Goal: Task Accomplishment & Management: Use online tool/utility

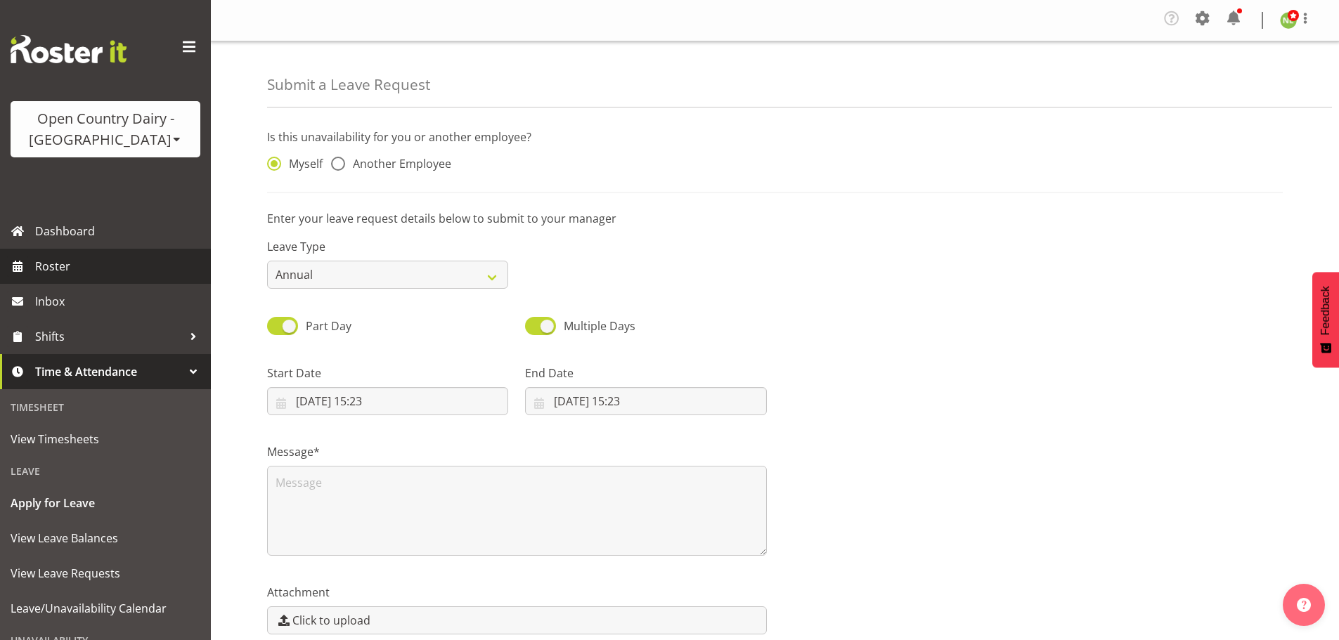
click at [70, 264] on span "Roster" at bounding box center [119, 266] width 169 height 21
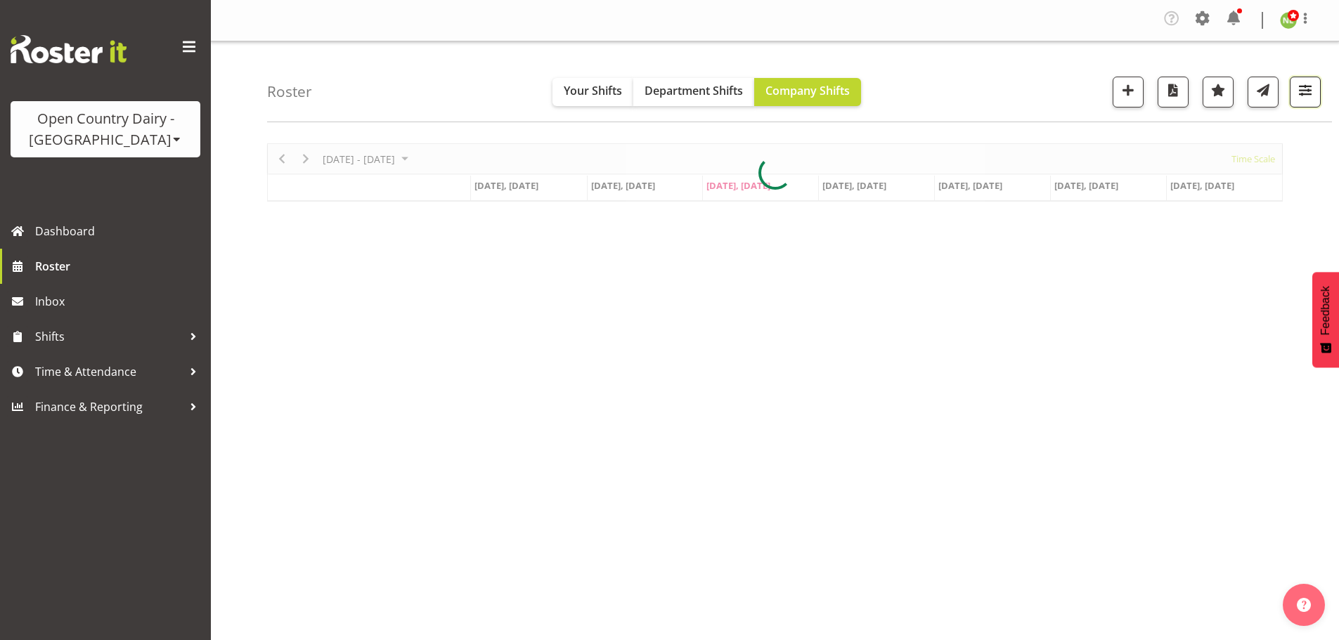
click at [1304, 91] on span "button" at bounding box center [1305, 90] width 18 height 18
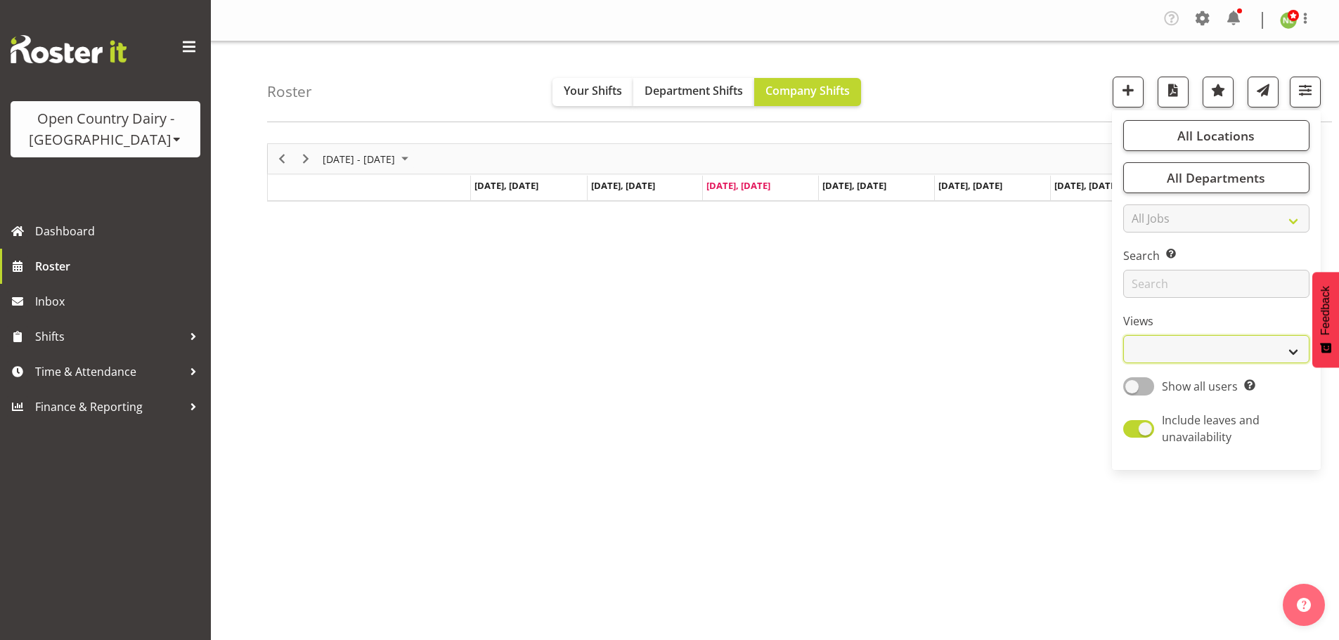
click at [1150, 346] on select "Staff Role Shift - Horizontal Shift - Vertical Staff - Location" at bounding box center [1216, 349] width 186 height 28
select select "staff"
click at [1124, 335] on select "Staff Role Shift - Horizontal Shift - Vertical Staff - Location" at bounding box center [1216, 349] width 186 height 28
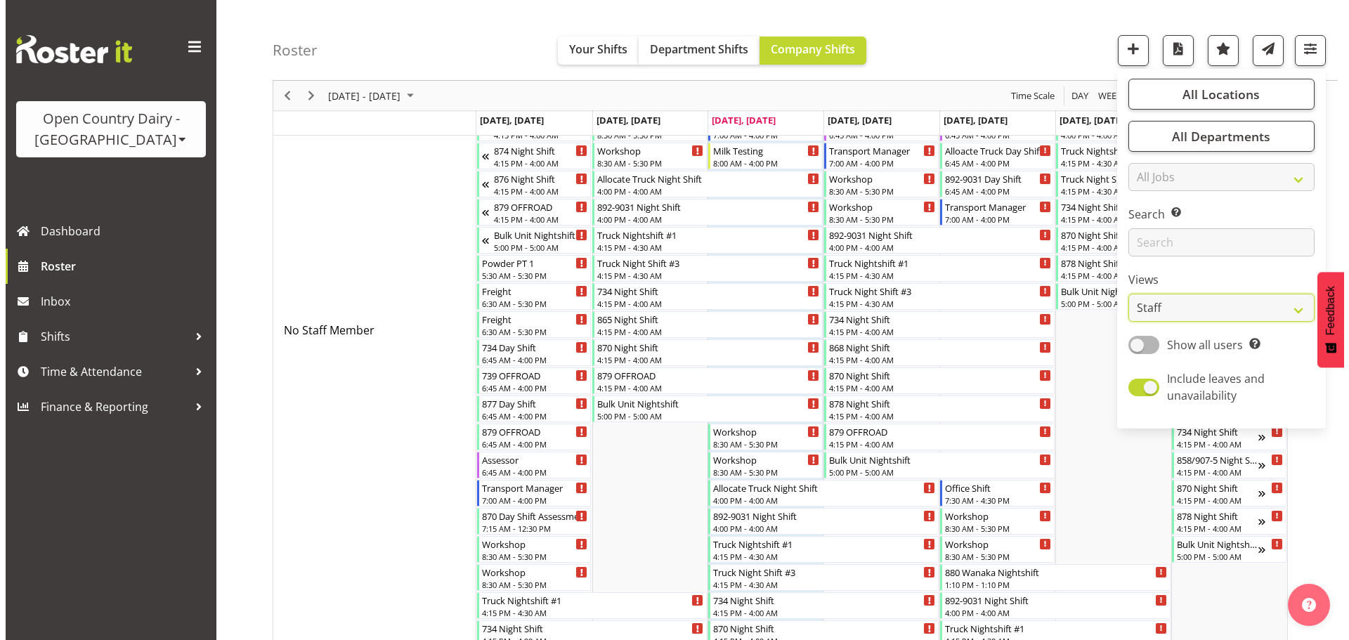
scroll to position [70, 0]
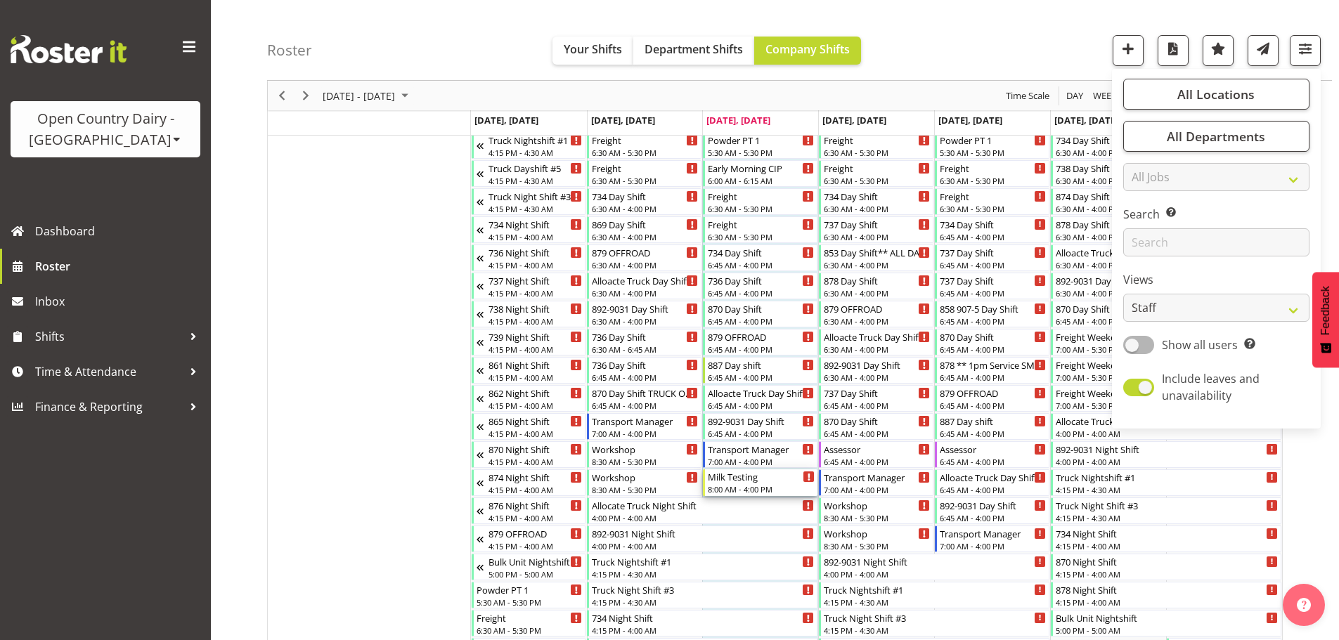
click at [757, 484] on div "8:00 AM - 4:00 PM" at bounding box center [761, 488] width 107 height 11
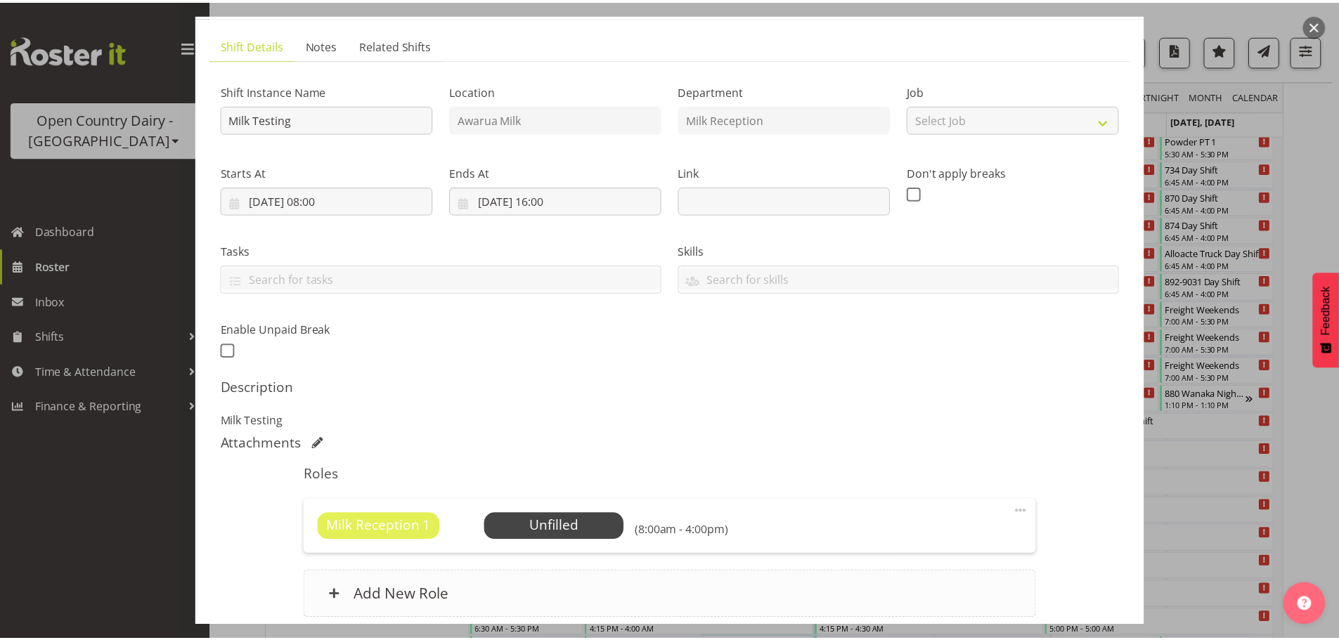
scroll to position [200, 0]
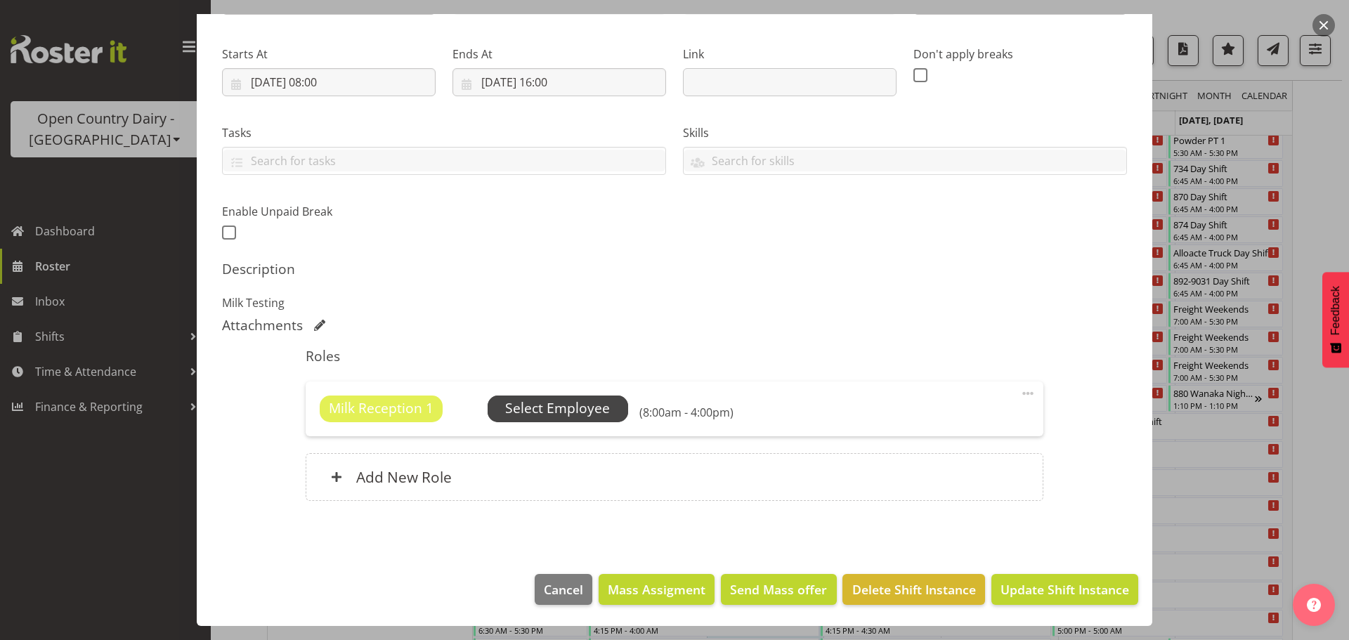
click at [540, 401] on span "Select Employee" at bounding box center [557, 408] width 105 height 20
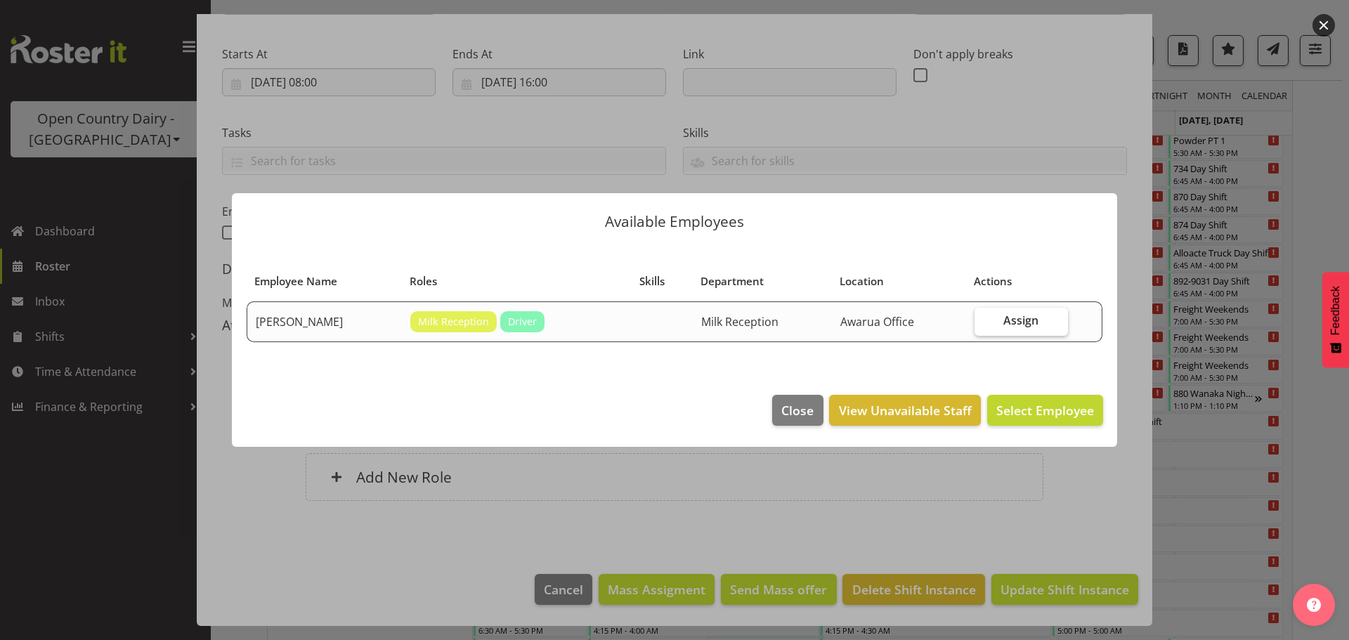
click at [1020, 323] on span "Assign" at bounding box center [1020, 320] width 35 height 14
click at [984, 323] on input "Assign" at bounding box center [979, 320] width 9 height 9
checkbox input "true"
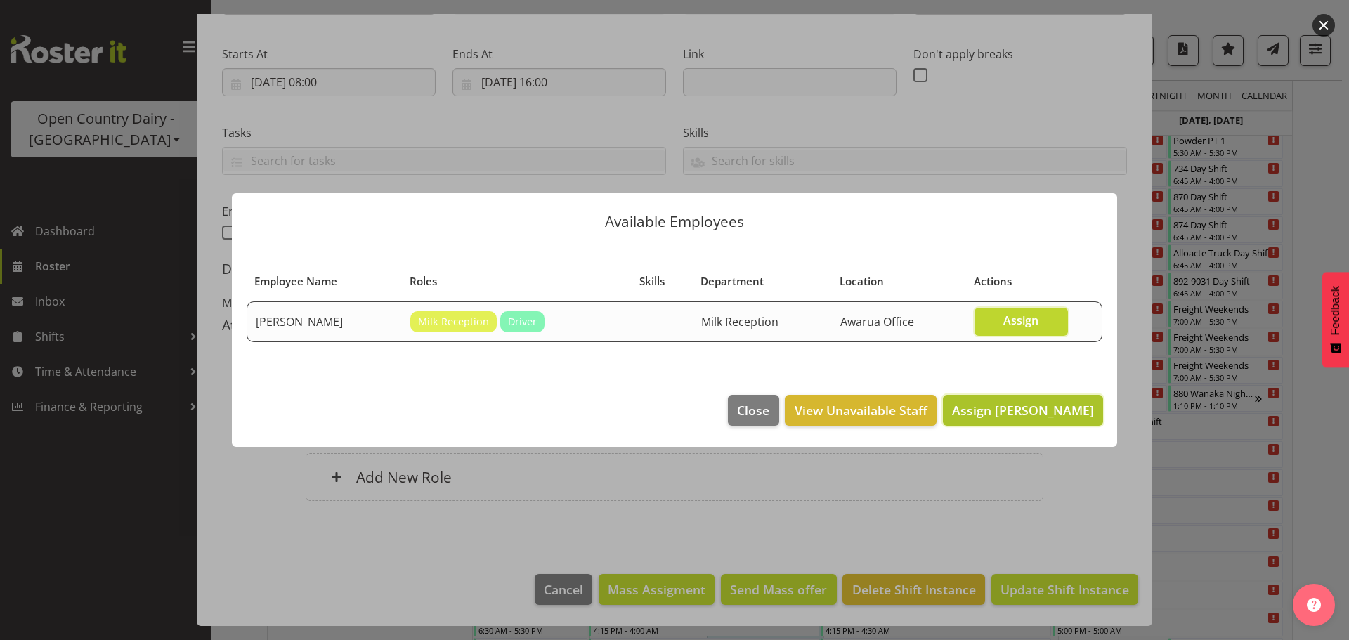
drag, startPoint x: 1040, startPoint y: 411, endPoint x: 1061, endPoint y: 417, distance: 22.0
click at [1040, 410] on span "Assign Brent Reidy" at bounding box center [1023, 410] width 142 height 17
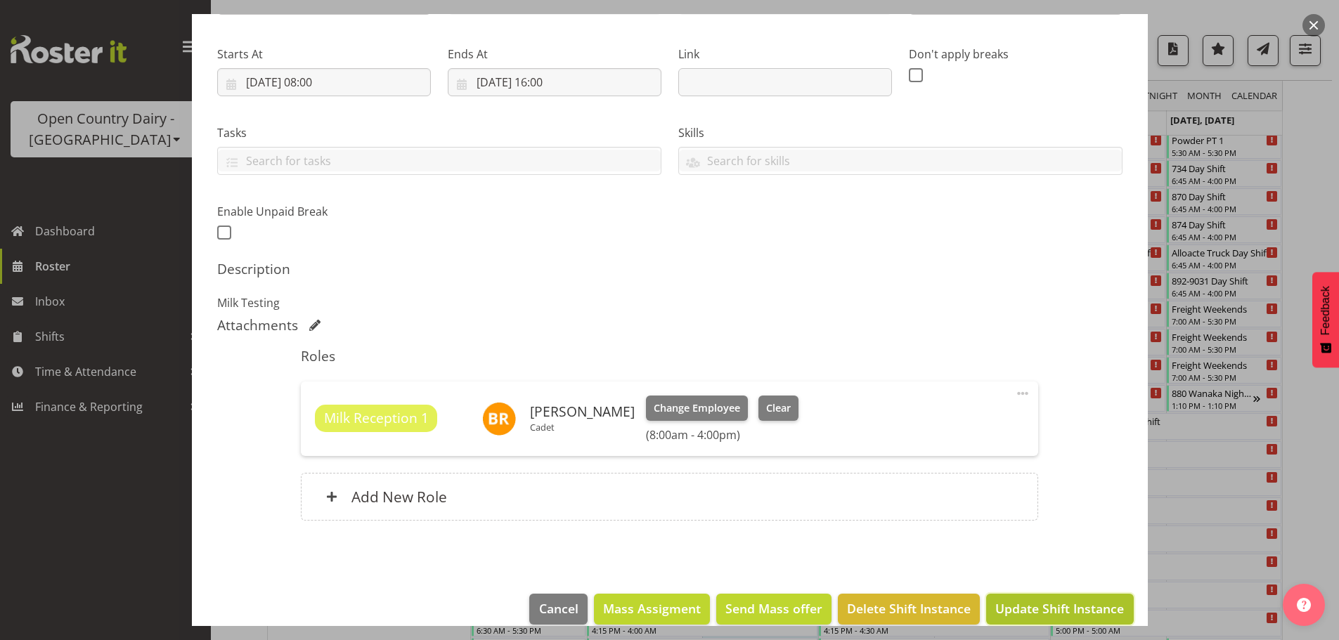
click at [1033, 610] on span "Update Shift Instance" at bounding box center [1059, 608] width 129 height 18
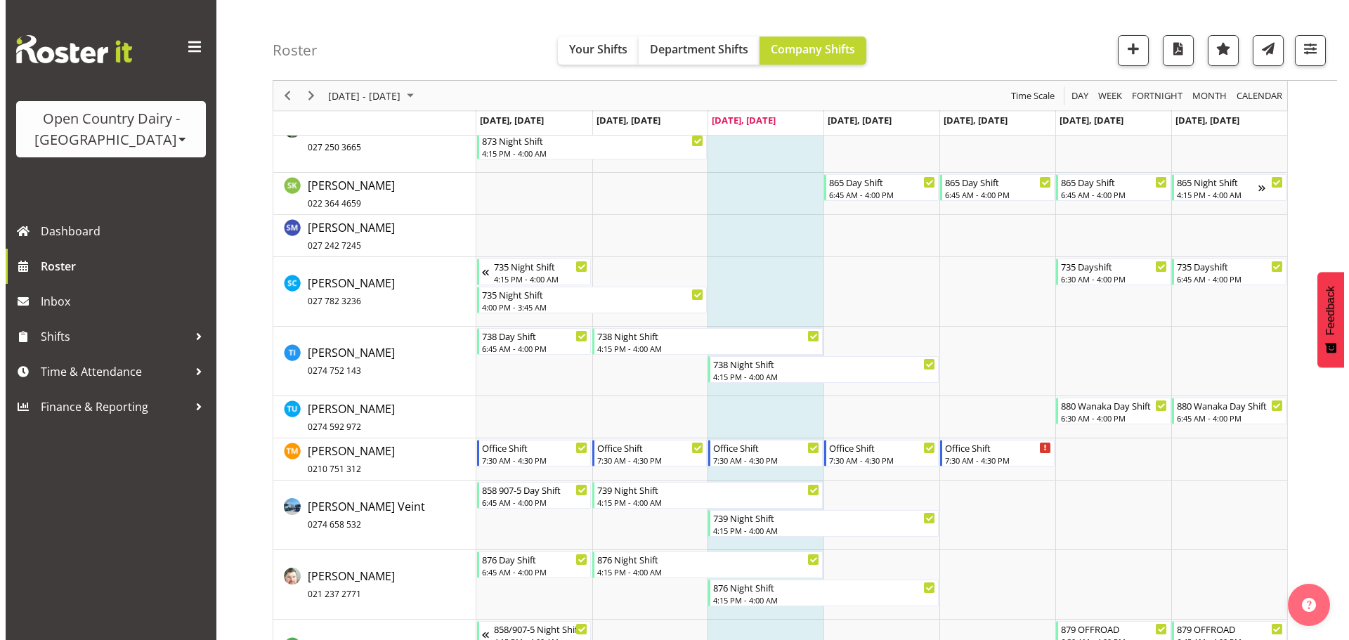
scroll to position [8341, 0]
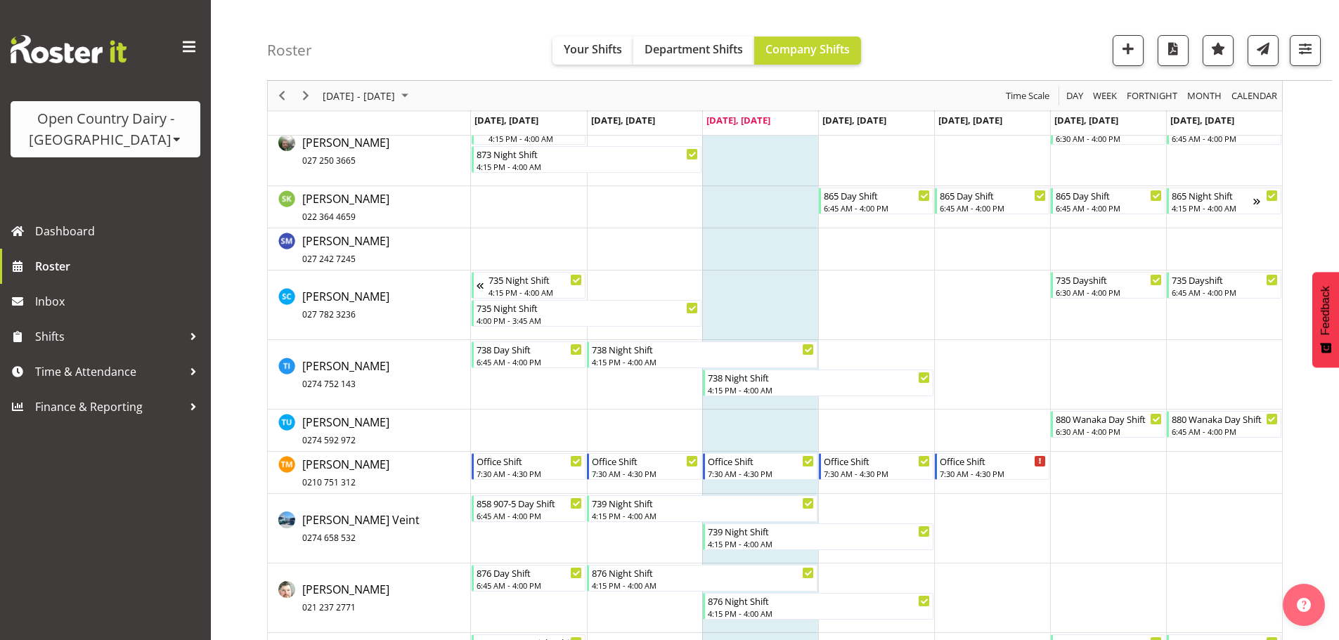
click at [0, 0] on div at bounding box center [0, 0] width 0 height 0
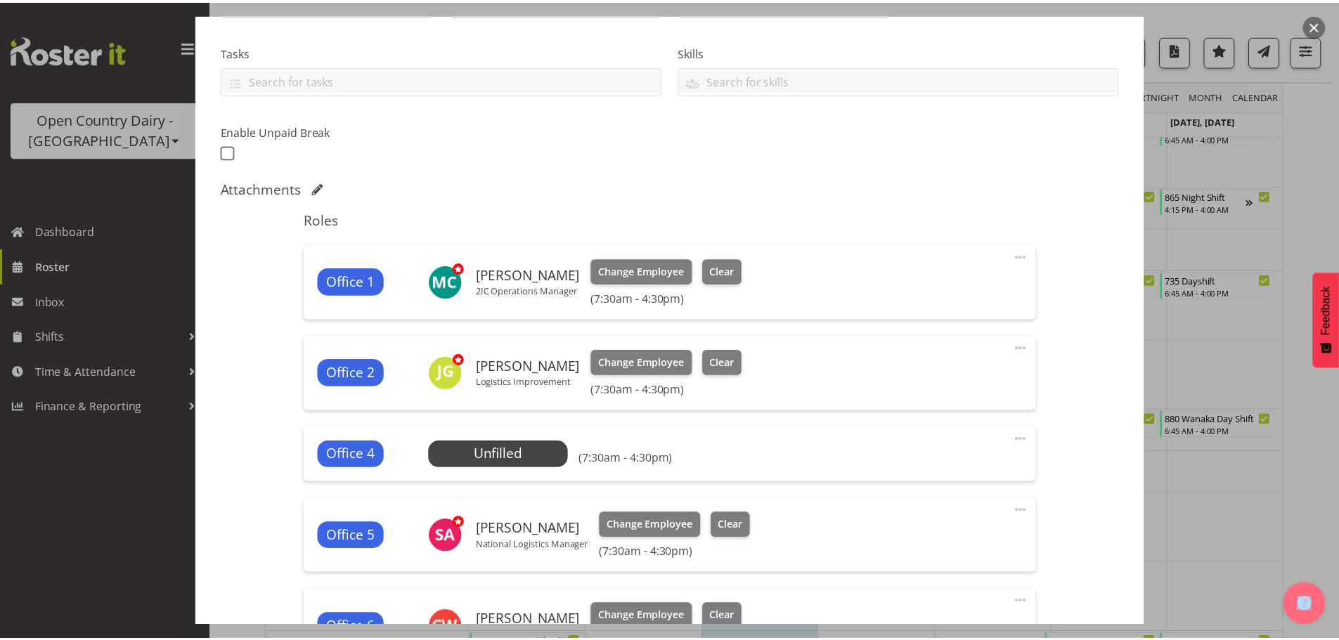
scroll to position [684, 0]
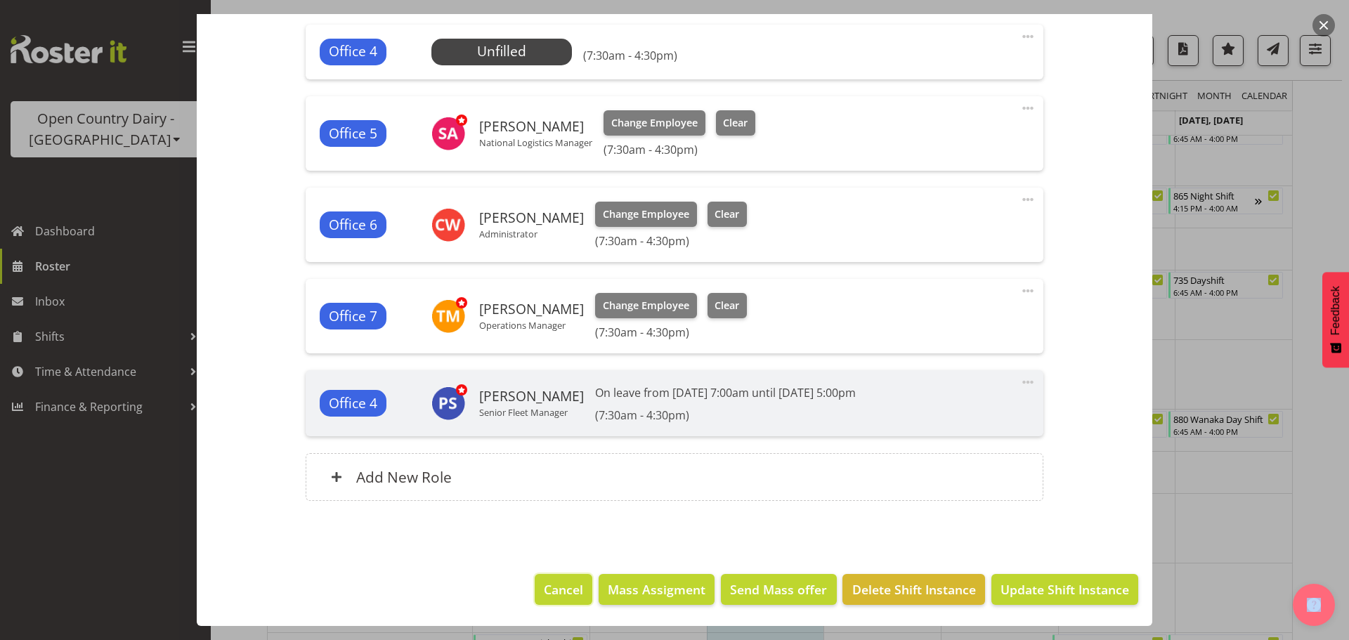
click at [550, 592] on span "Cancel" at bounding box center [563, 589] width 39 height 18
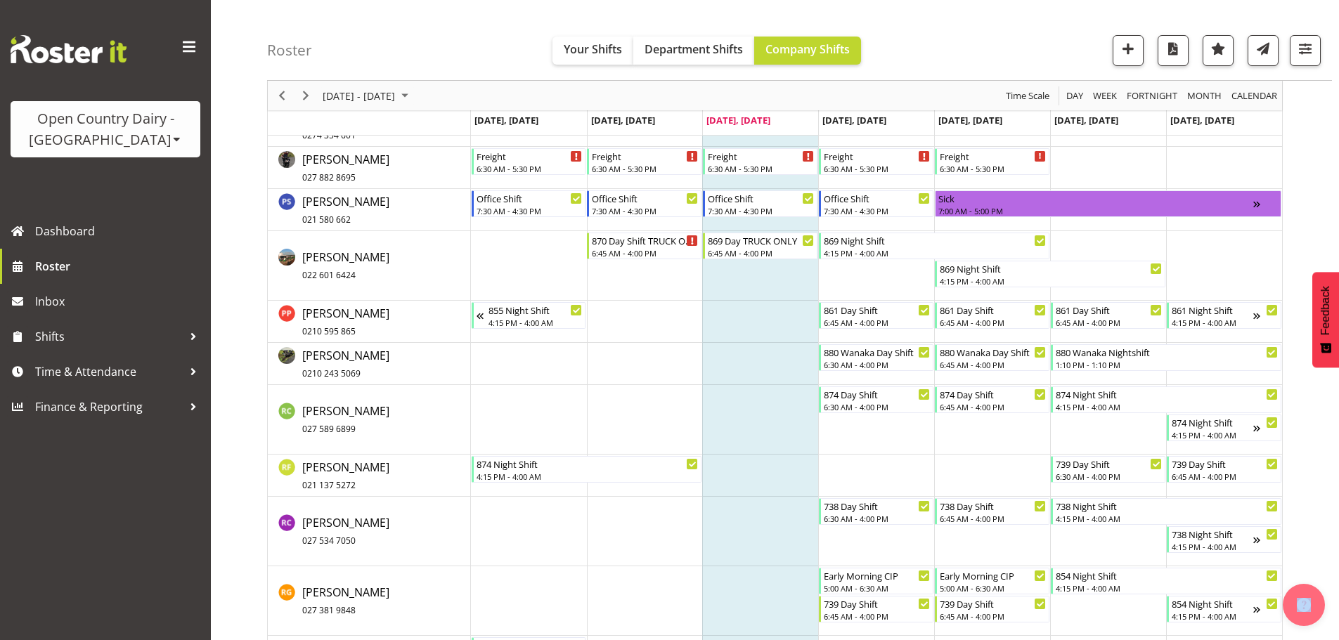
scroll to position [7006, 0]
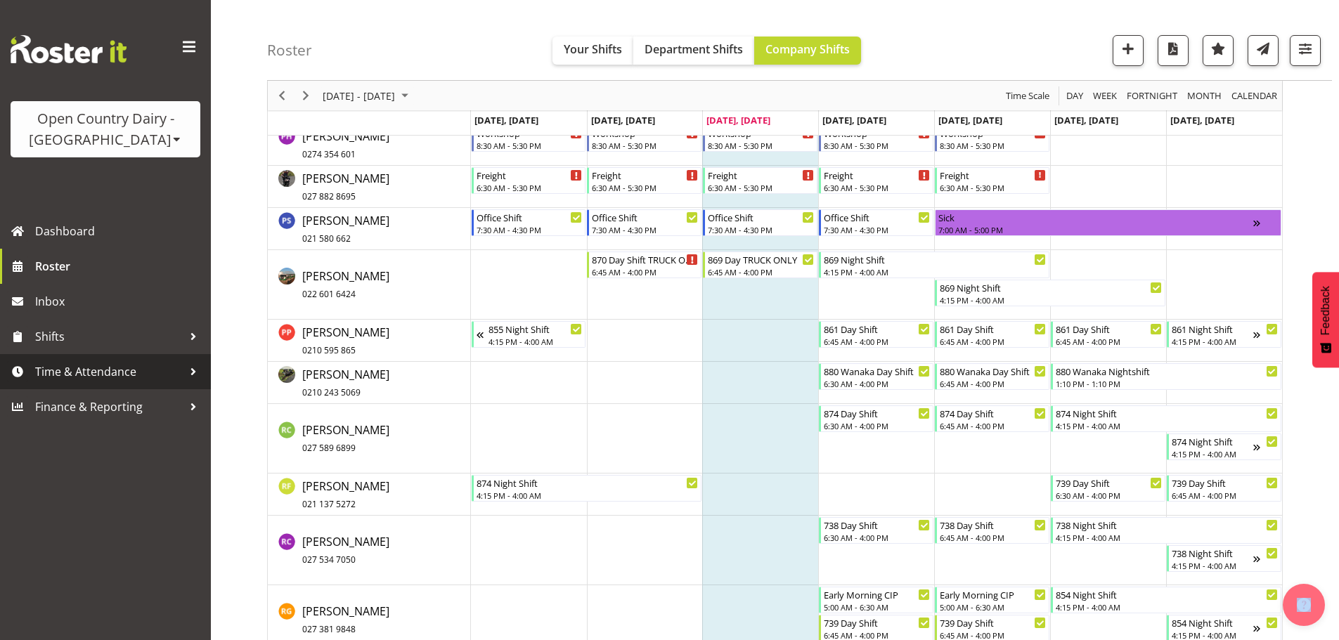
click at [36, 375] on span "Time & Attendance" at bounding box center [109, 371] width 148 height 21
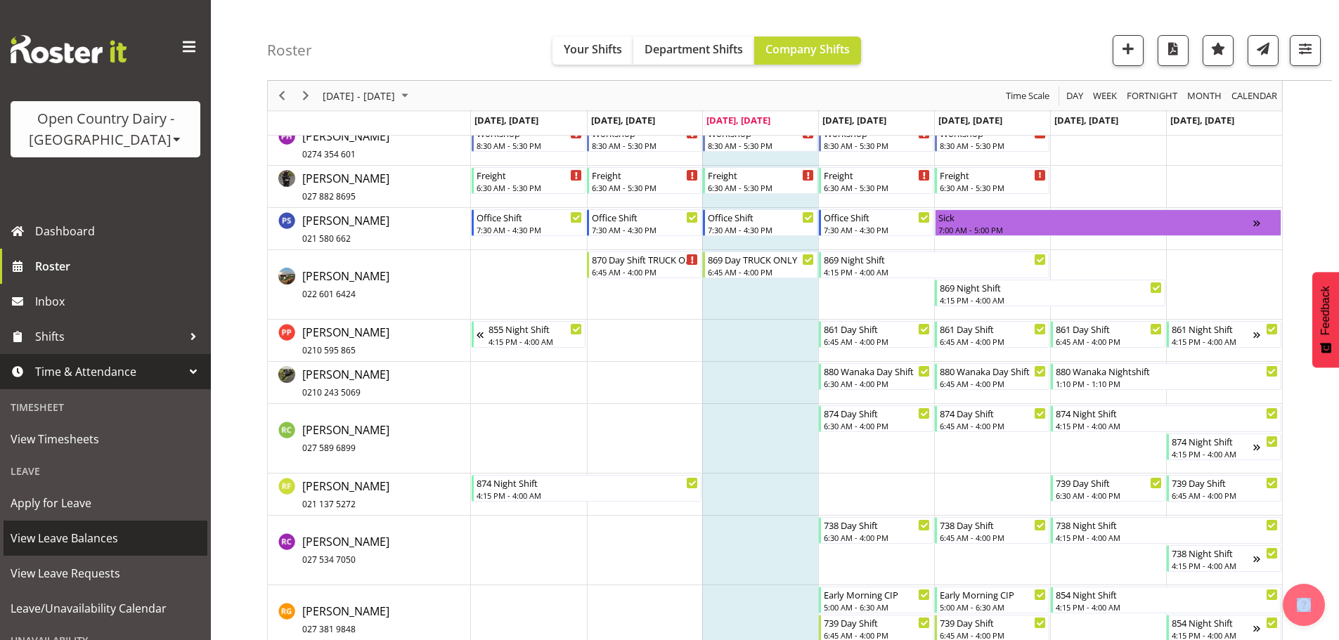
click at [81, 533] on span "View Leave Balances" at bounding box center [106, 538] width 190 height 21
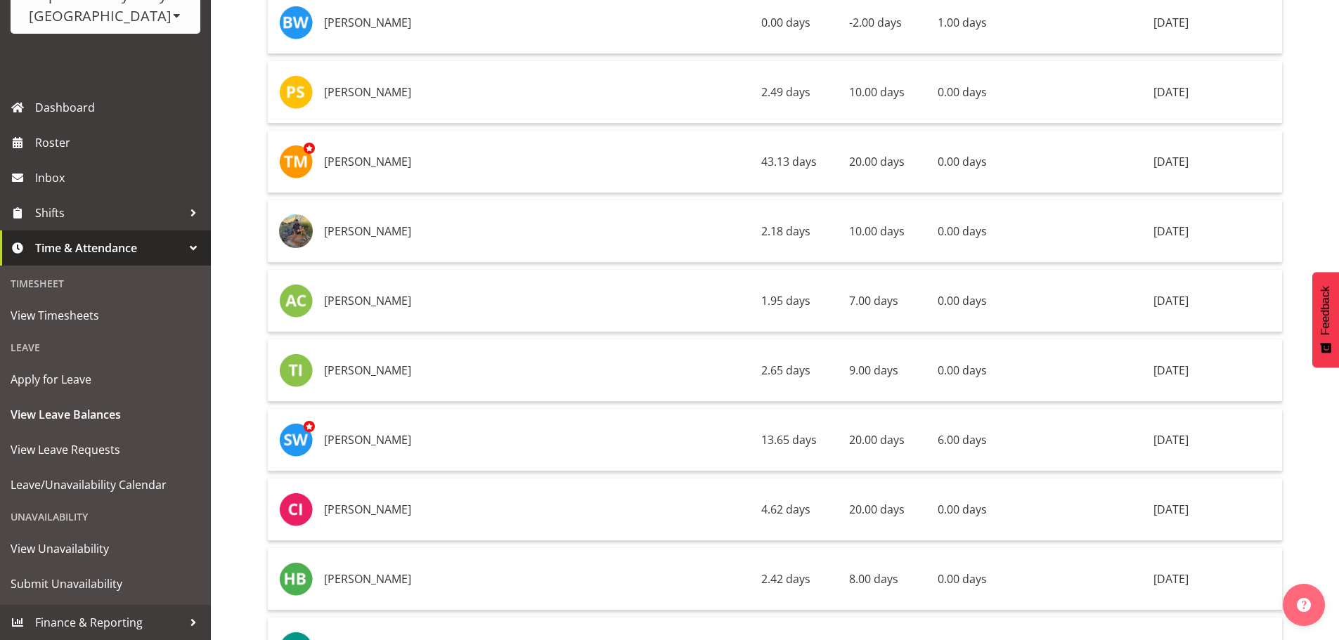
scroll to position [8194, 0]
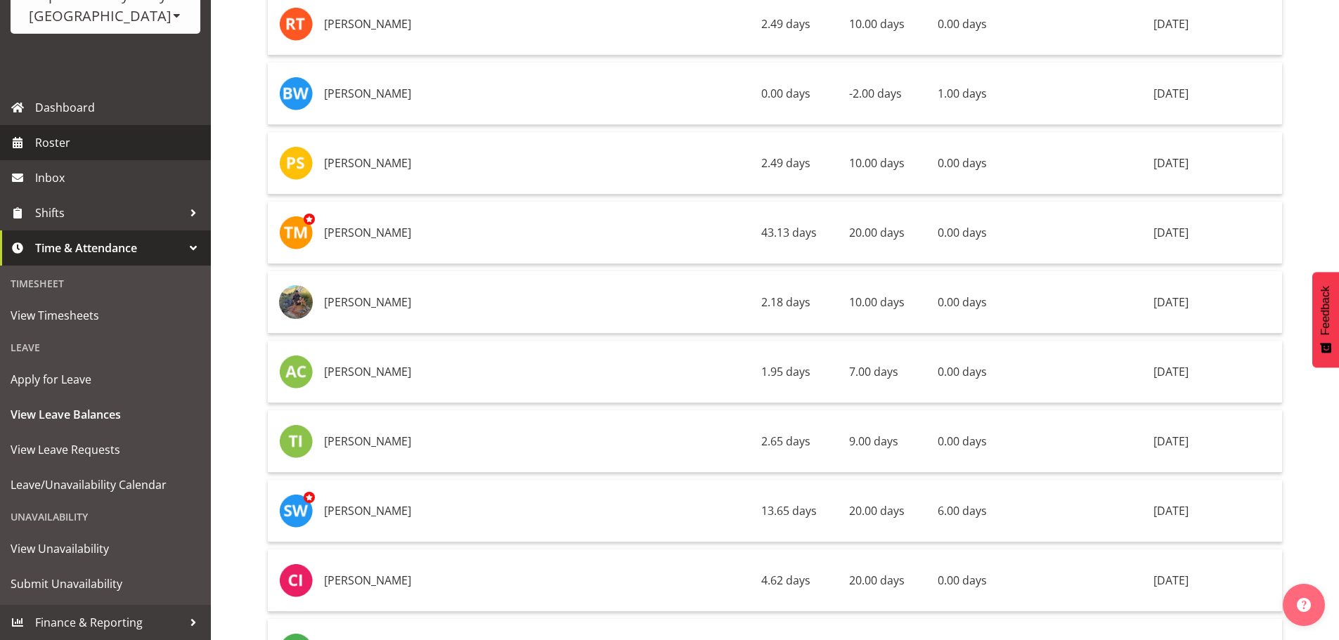
click at [77, 151] on span "Roster" at bounding box center [119, 142] width 169 height 21
